Goal: Task Accomplishment & Management: Use online tool/utility

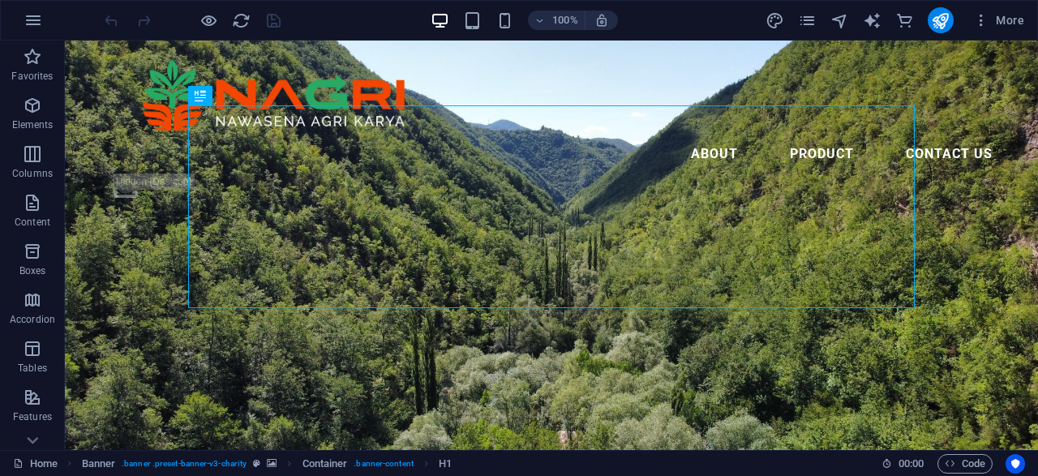
scroll to position [274, 0]
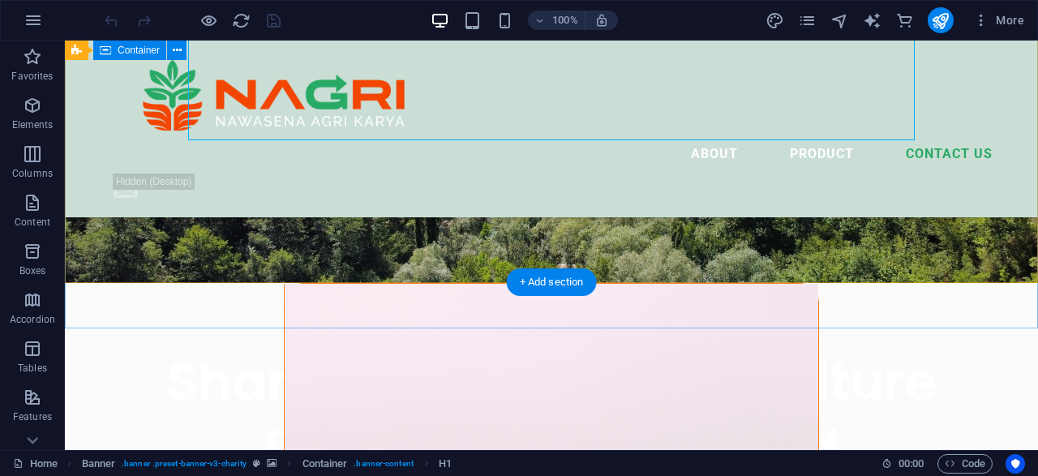
click at [1023, 283] on div "Share Indonesia's Agriculture Products to The World We are an Indonesian Compan…" at bounding box center [551, 456] width 973 height 346
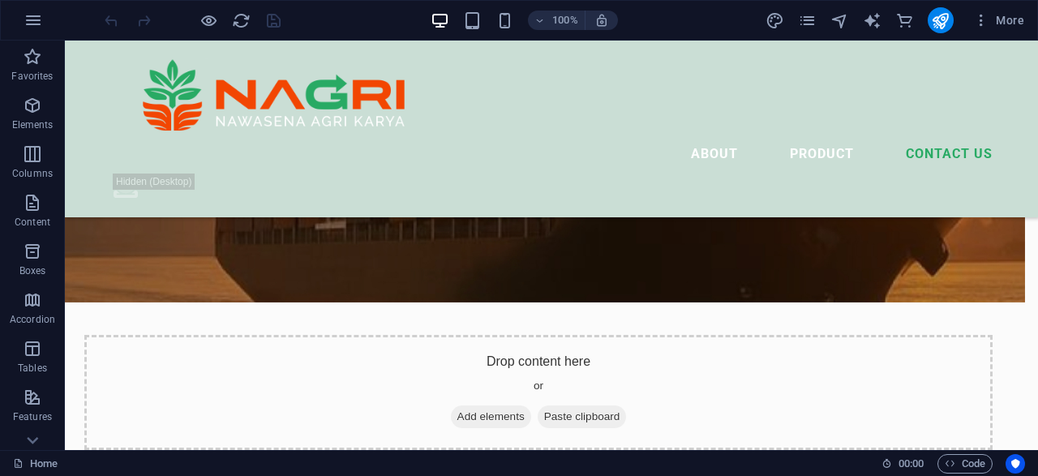
scroll to position [6053, 0]
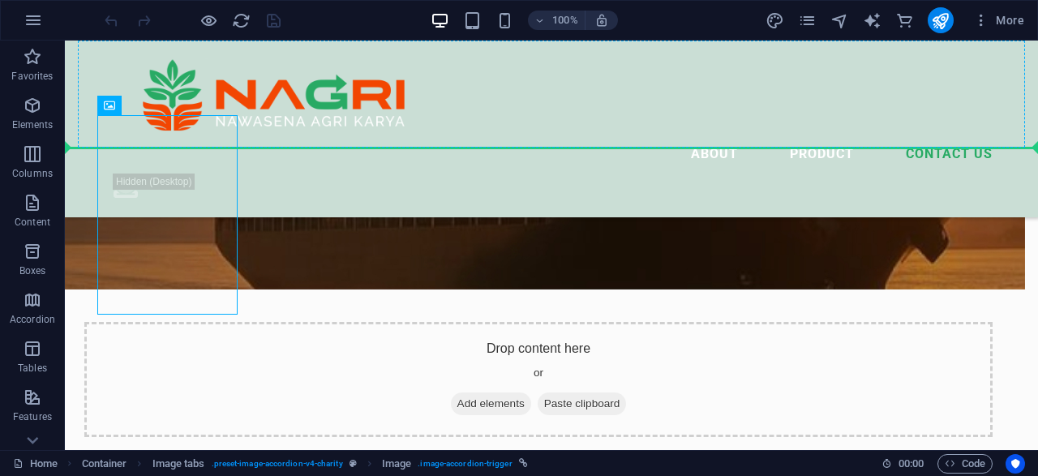
scroll to position [6041, 0]
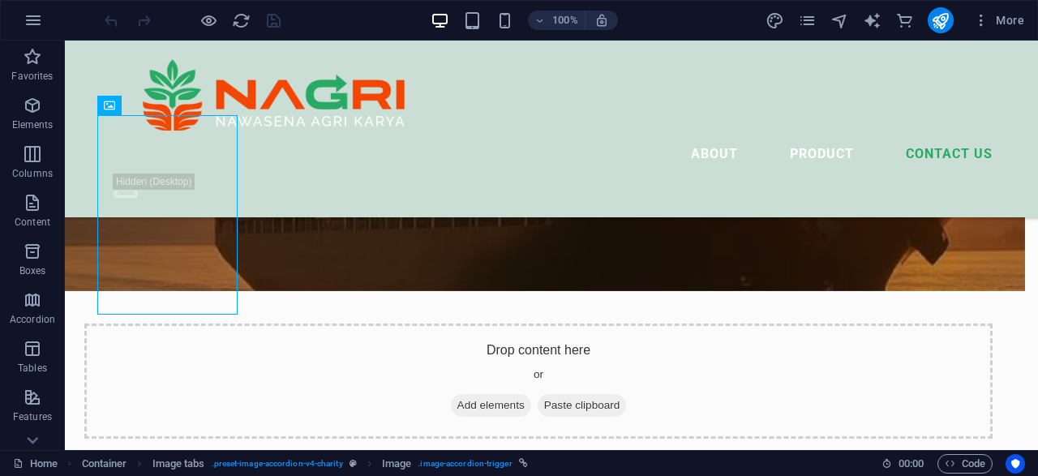
drag, startPoint x: 191, startPoint y: 195, endPoint x: 191, endPoint y: 222, distance: 27.6
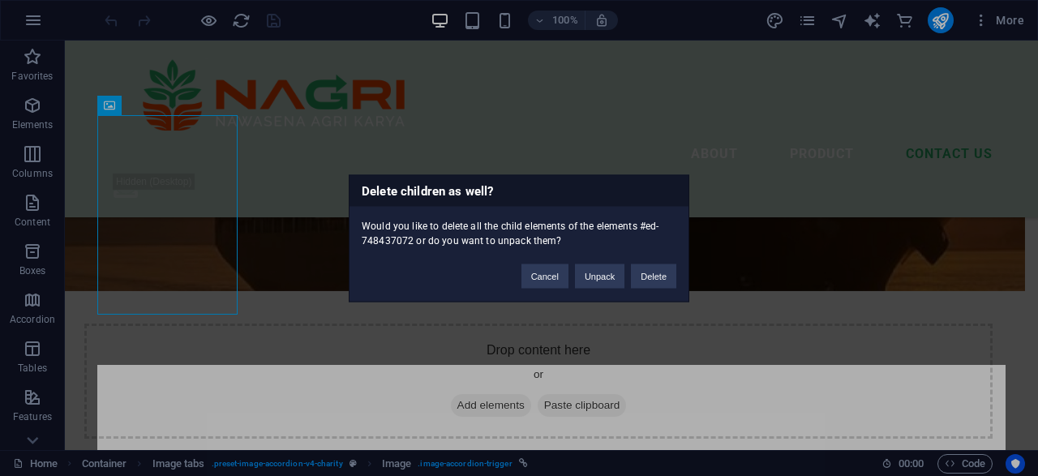
click at [522, 280] on div "Cancel Unpack Delete" at bounding box center [598, 267] width 179 height 41
click at [539, 283] on button "Cancel" at bounding box center [545, 276] width 47 height 24
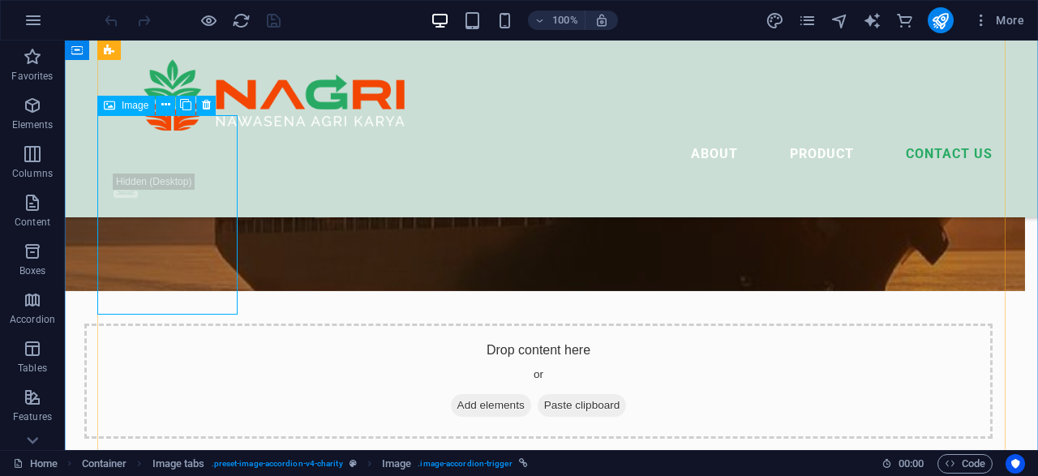
click at [115, 106] on div "Image" at bounding box center [126, 105] width 58 height 19
drag, startPoint x: 153, startPoint y: 243, endPoint x: 194, endPoint y: 215, distance: 49.5
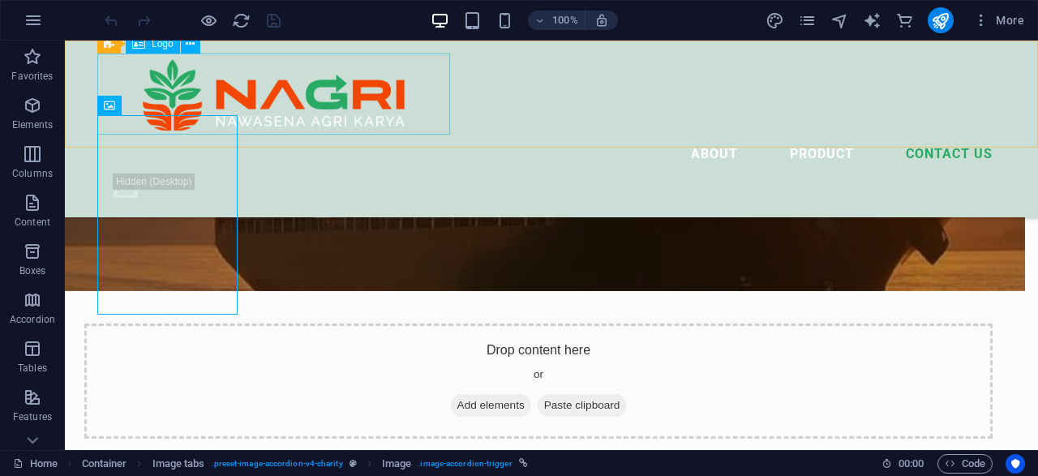
click at [166, 94] on div at bounding box center [551, 94] width 908 height 81
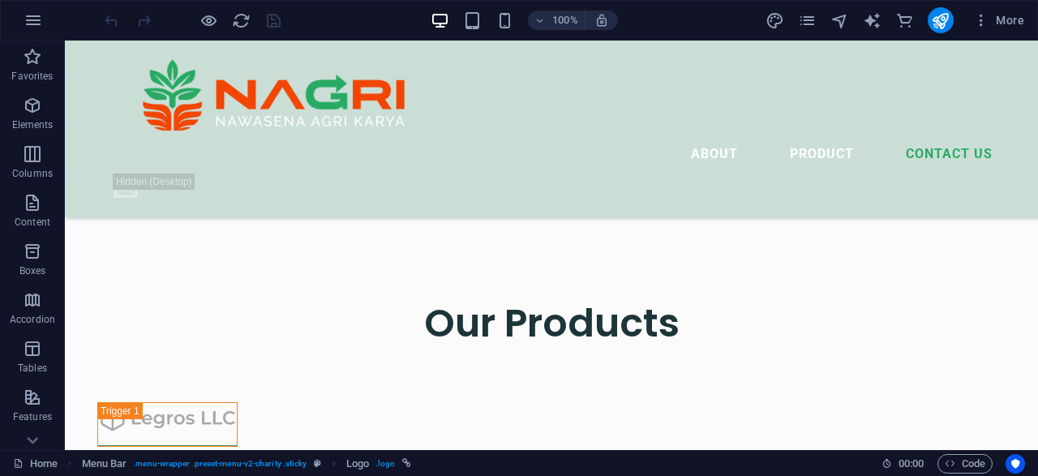
scroll to position [6344, 0]
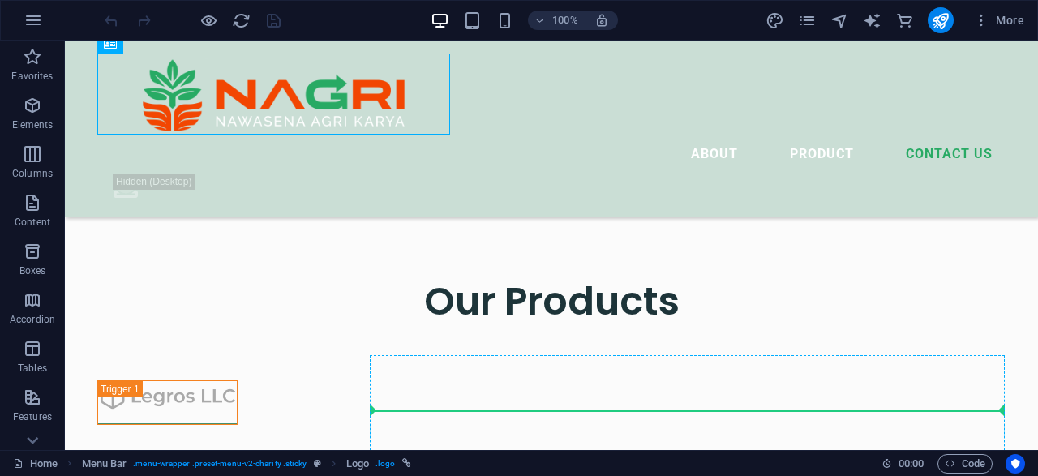
drag, startPoint x: 166, startPoint y: 94, endPoint x: 778, endPoint y: 368, distance: 670.2
click at [778, 368] on div "About Product Contact Us .fa-secondary{opacity:.4} Share Indonesia's Agricultur…" at bounding box center [551, 440] width 973 height 13272
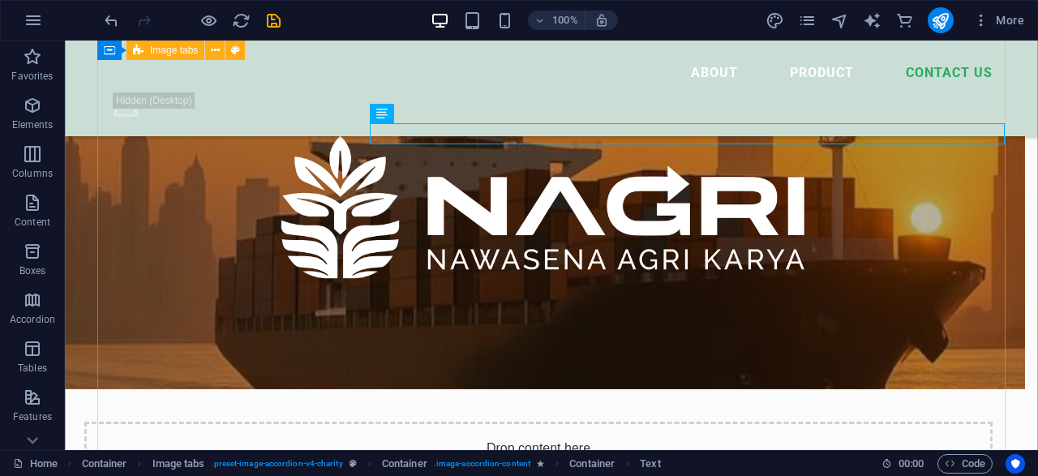
scroll to position [5889, 0]
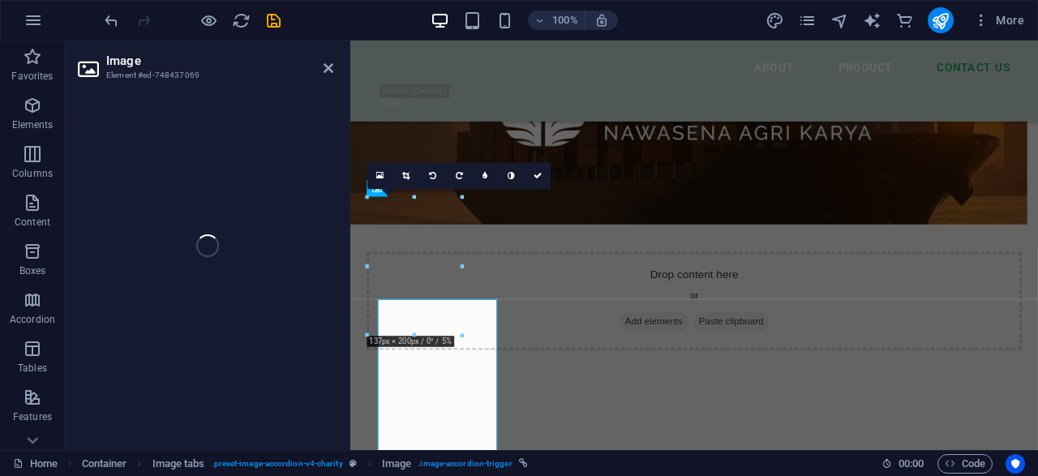
scroll to position [5769, 0]
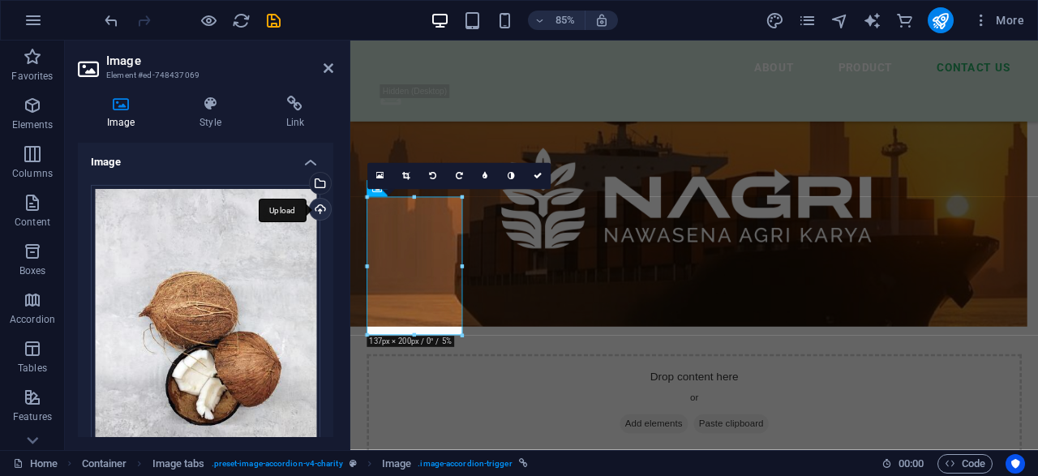
click at [320, 216] on div "Upload" at bounding box center [319, 211] width 24 height 24
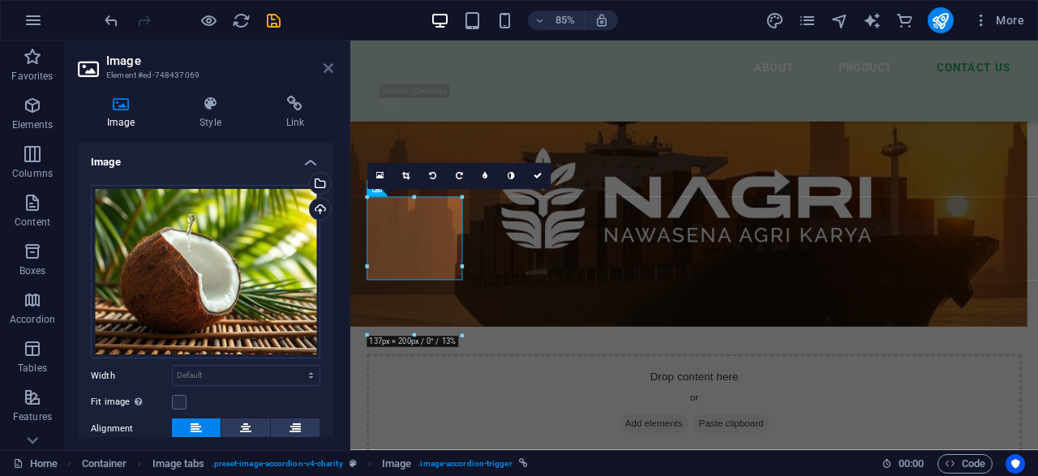
click at [325, 64] on icon at bounding box center [329, 68] width 10 height 13
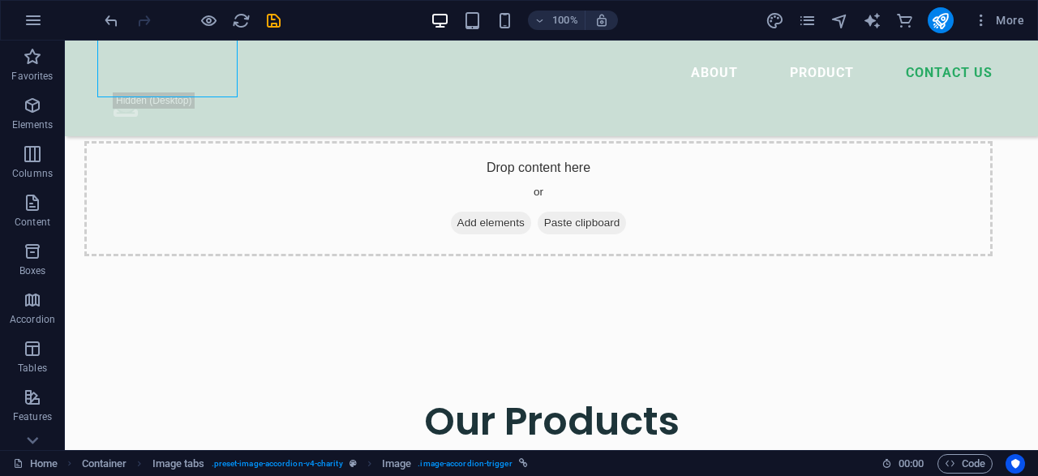
scroll to position [6193, 0]
